Goal: Task Accomplishment & Management: Complete application form

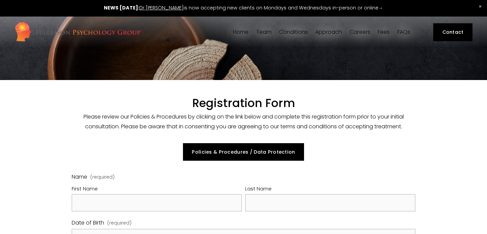
select select "GB"
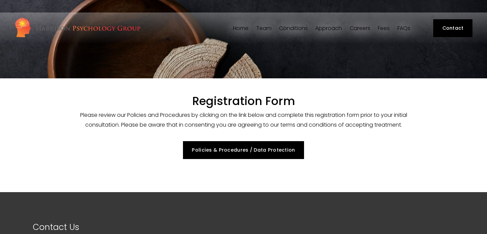
select select "GB"
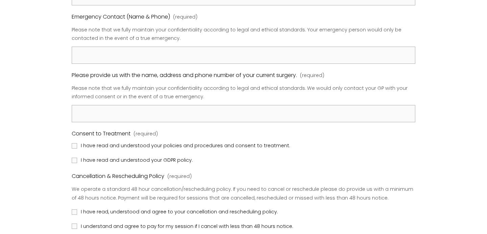
scroll to position [666, 0]
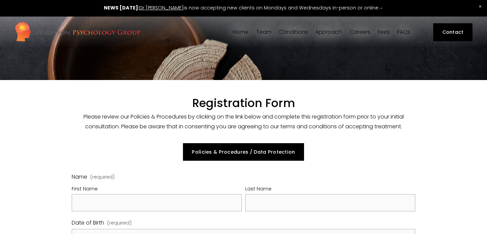
select select "GB"
